Goal: Find specific page/section: Find specific page/section

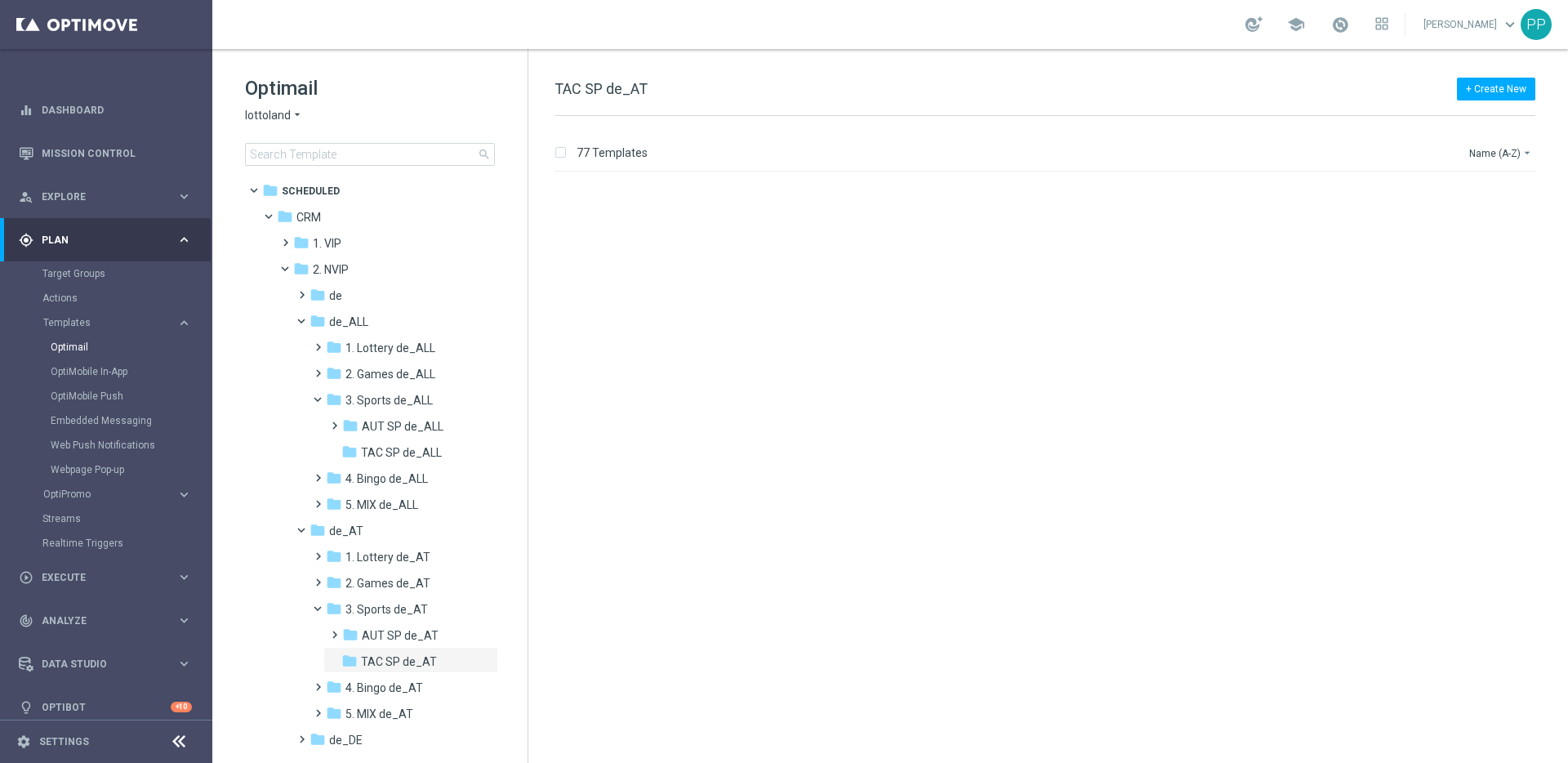
scroll to position [2781, 0]
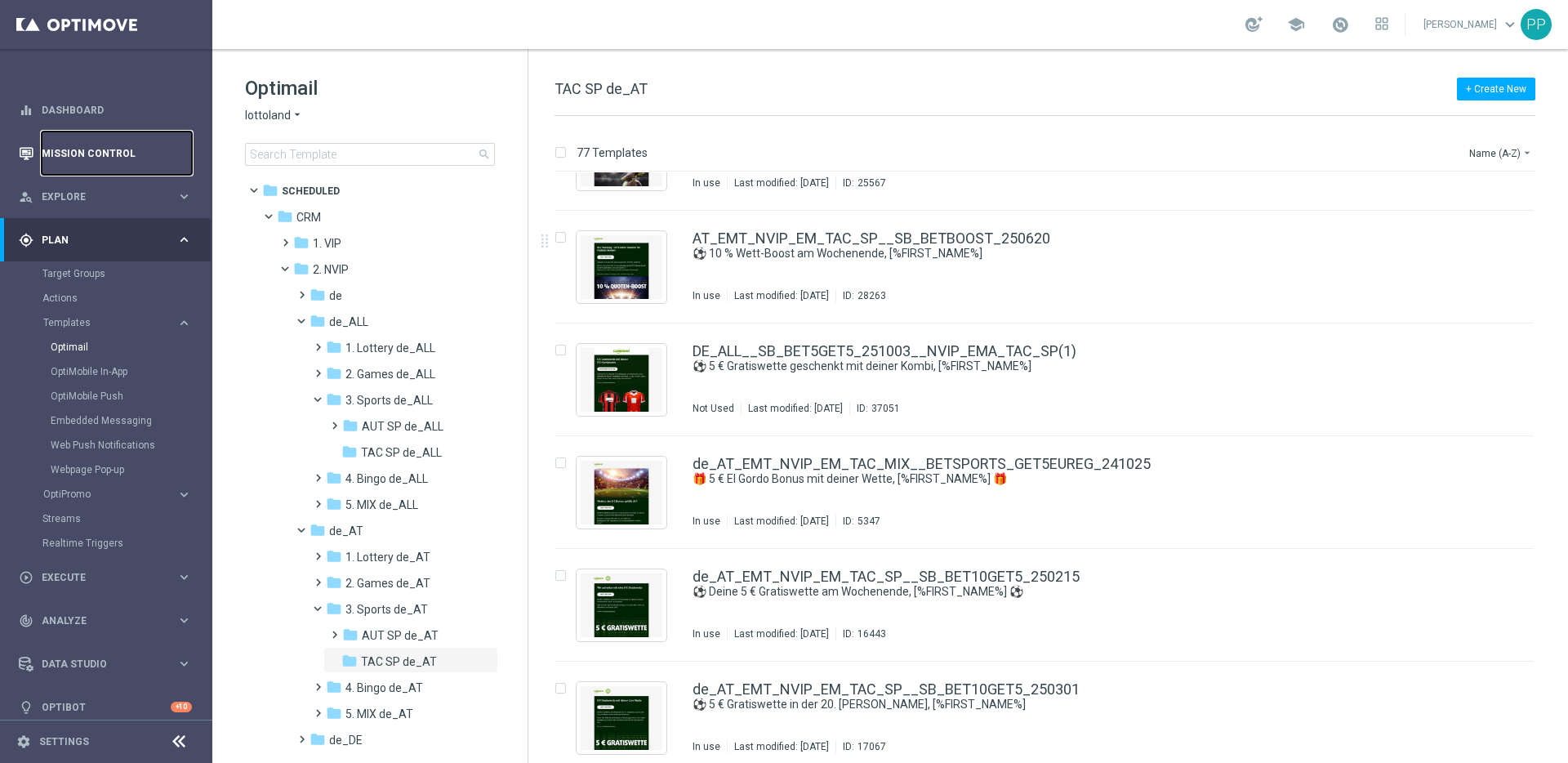
click at [48, 153] on link "Mission Control" at bounding box center [116, 153] width 150 height 43
